Goal: Find contact information: Find contact information

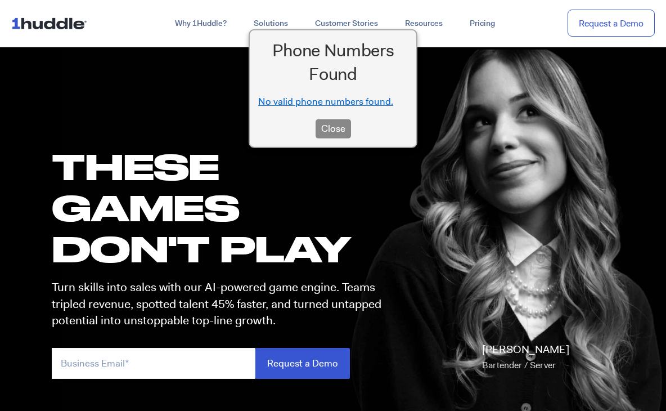
click at [347, 122] on button "Close" at bounding box center [333, 128] width 35 height 19
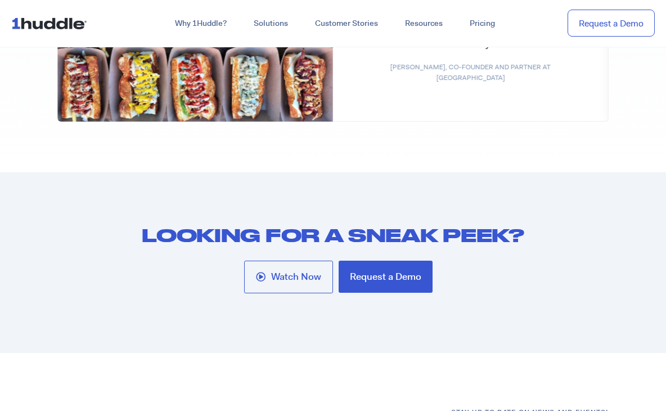
scroll to position [6052, 0]
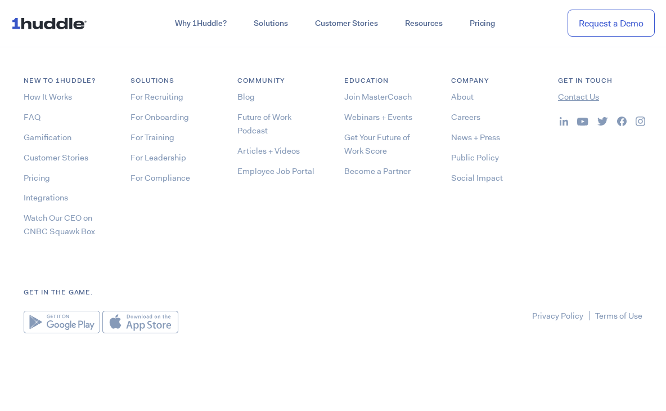
click at [566, 92] on link "Contact Us" at bounding box center [578, 96] width 41 height 11
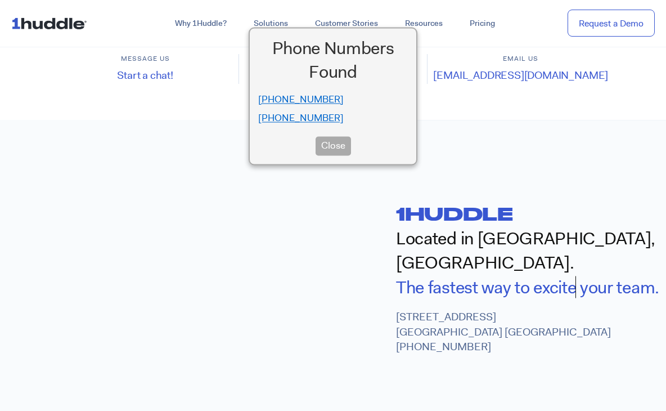
scroll to position [394, 0]
